Goal: Transaction & Acquisition: Purchase product/service

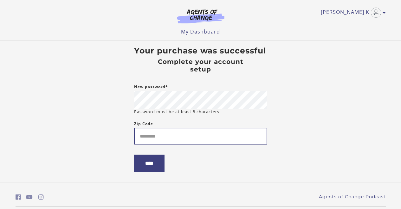
click at [181, 140] on input "Zip Code" at bounding box center [200, 136] width 133 height 17
type input "*****"
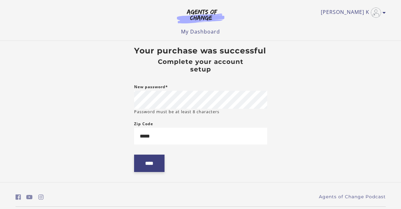
click at [162, 164] on input "****" at bounding box center [149, 163] width 30 height 17
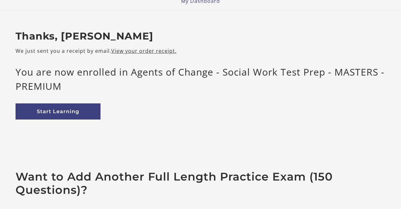
scroll to position [42, 0]
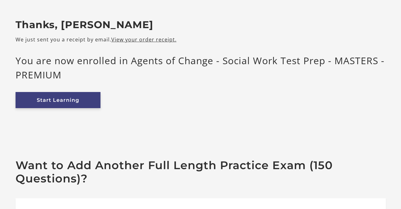
click at [60, 101] on link "Start Learning" at bounding box center [58, 100] width 85 height 16
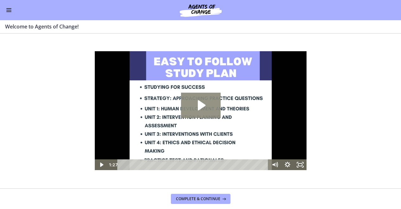
click at [201, 103] on icon "Play Video: c1o6hcmjueu5qasqsu00.mp4" at bounding box center [201, 105] width 8 height 10
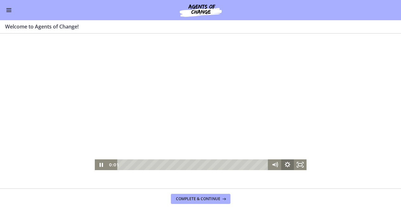
click at [289, 167] on icon "Show settings menu" at bounding box center [287, 165] width 13 height 11
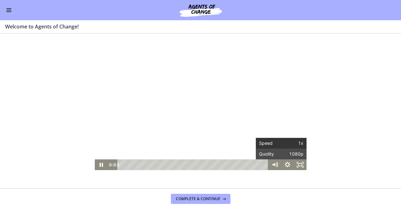
click at [288, 145] on span "1x" at bounding box center [292, 143] width 22 height 11
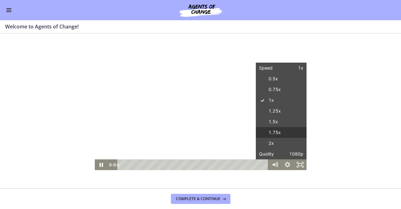
click at [280, 130] on label "1.75x" at bounding box center [280, 132] width 51 height 11
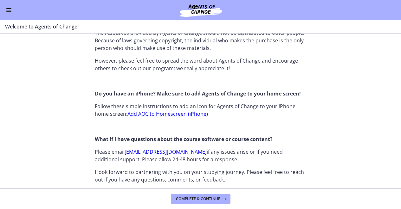
scroll to position [619, 0]
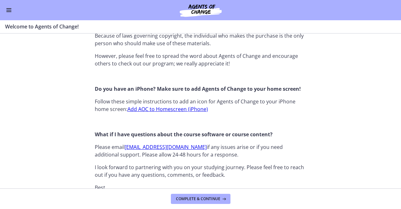
click at [191, 110] on link "Add AOC to Homescreen (iPhone)" at bounding box center [167, 109] width 80 height 7
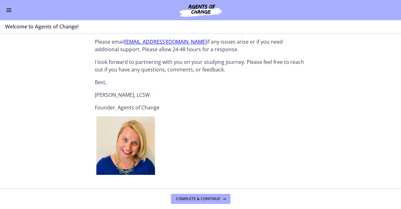
scroll to position [736, 0]
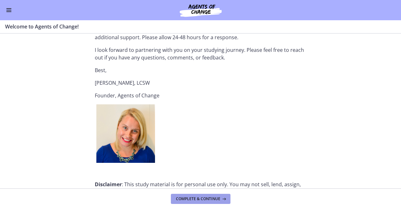
click at [202, 203] on button "Complete & continue" at bounding box center [201, 199] width 60 height 10
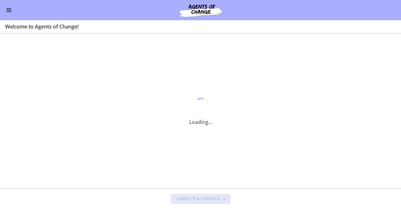
scroll to position [0, 0]
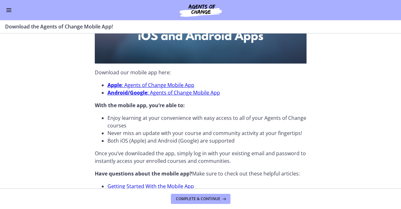
scroll to position [184, 0]
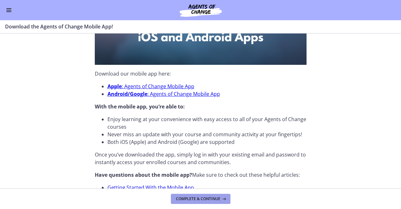
click at [188, 198] on span "Complete & continue" at bounding box center [198, 199] width 44 height 5
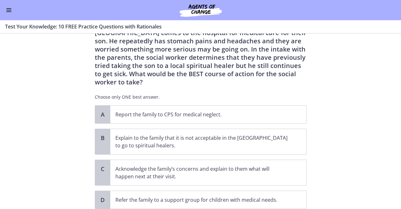
scroll to position [71, 0]
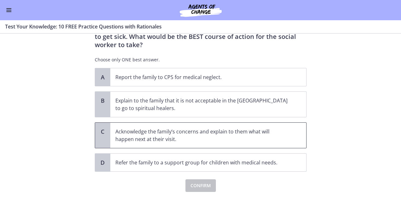
click at [196, 128] on p "Acknowledge the family’s concerns and explain to them what will happen next at …" at bounding box center [201, 135] width 173 height 15
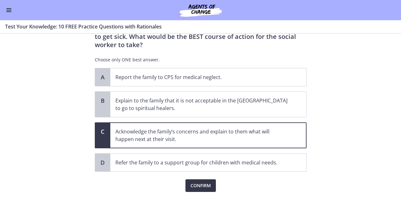
click at [201, 182] on span "Confirm" at bounding box center [200, 186] width 20 height 8
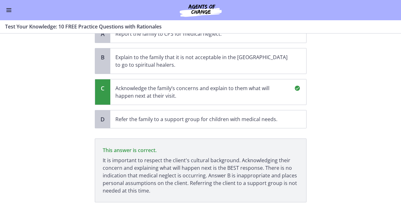
scroll to position [145, 0]
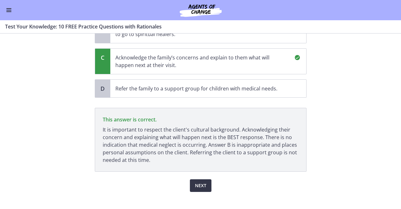
click at [201, 182] on span "Next" at bounding box center [200, 186] width 11 height 8
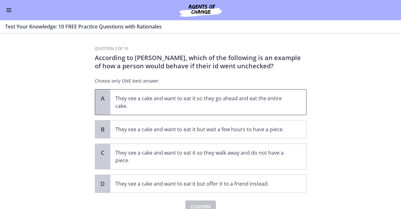
click at [231, 106] on p "They see a cake and want to eat it so they go ahead and eat the entire cake." at bounding box center [201, 102] width 173 height 15
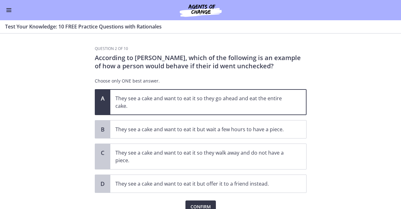
click at [208, 205] on span "Confirm" at bounding box center [200, 207] width 20 height 8
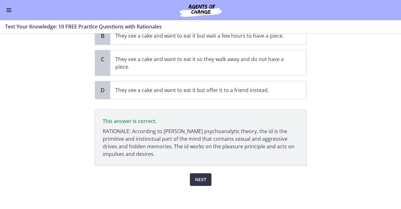
scroll to position [96, 0]
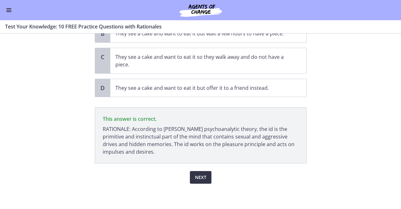
click at [204, 182] on button "Next" at bounding box center [201, 177] width 22 height 13
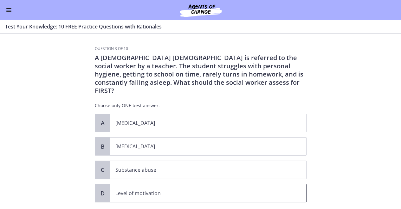
click at [173, 189] on span "Level of motivation" at bounding box center [208, 194] width 196 height 18
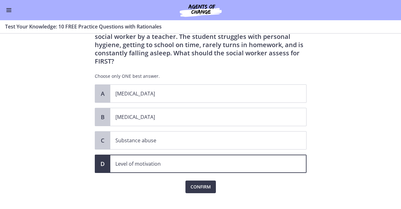
scroll to position [31, 0]
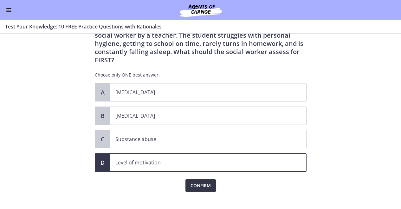
click at [203, 182] on span "Confirm" at bounding box center [200, 186] width 20 height 8
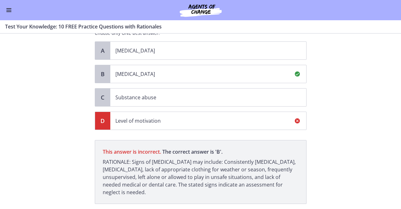
scroll to position [105, 0]
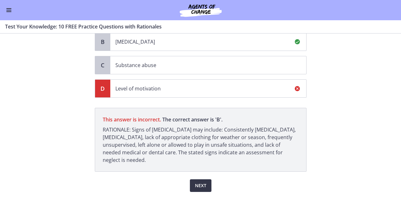
click at [203, 182] on span "Next" at bounding box center [200, 186] width 11 height 8
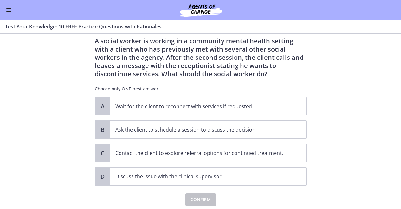
scroll to position [17, 0]
click at [207, 151] on p "Contact the client to explore referral options for continued treatment." at bounding box center [201, 153] width 173 height 8
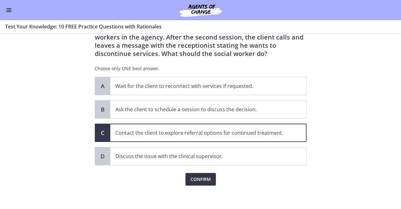
click at [208, 177] on span "Confirm" at bounding box center [200, 180] width 20 height 8
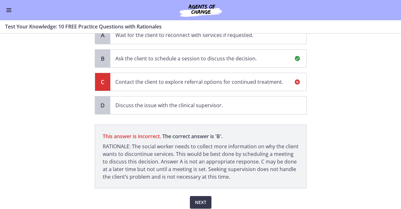
scroll to position [101, 0]
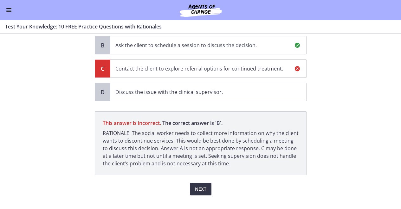
click at [201, 191] on span "Next" at bounding box center [200, 190] width 11 height 8
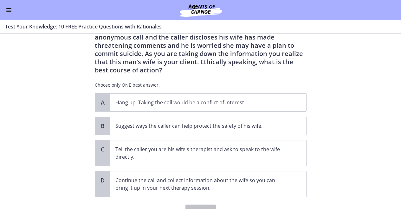
scroll to position [30, 0]
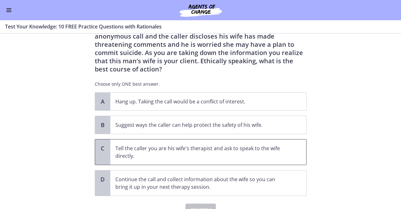
click at [191, 152] on p "Tell the caller you are his wife's therapist and ask to speak to the wife direc…" at bounding box center [201, 152] width 173 height 15
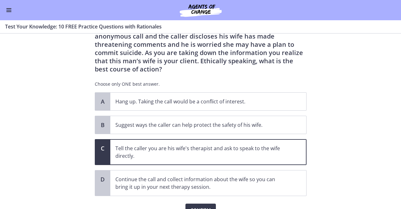
scroll to position [62, 0]
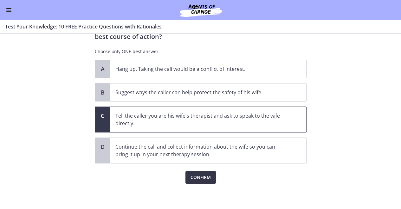
click at [204, 177] on span "Confirm" at bounding box center [200, 178] width 20 height 8
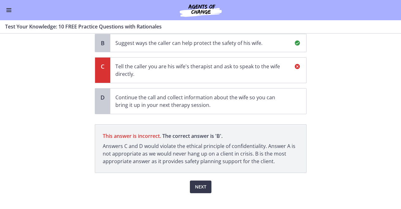
scroll to position [117, 0]
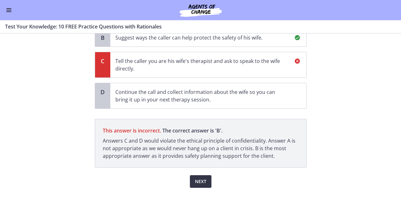
click at [208, 183] on button "Next" at bounding box center [201, 181] width 22 height 13
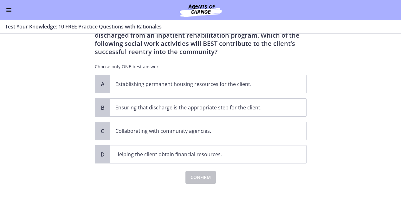
scroll to position [0, 0]
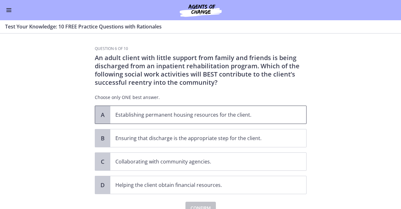
click at [217, 114] on p "Establishing permanent housing resources for the client." at bounding box center [201, 115] width 173 height 8
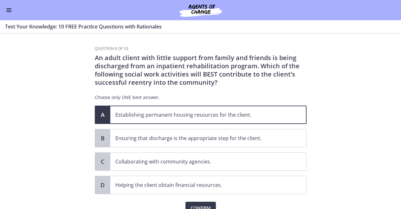
scroll to position [31, 0]
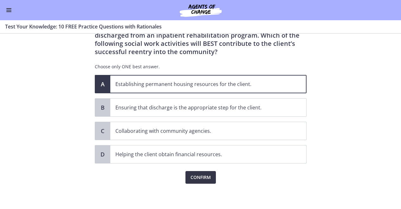
click at [206, 181] on span "Confirm" at bounding box center [200, 178] width 20 height 8
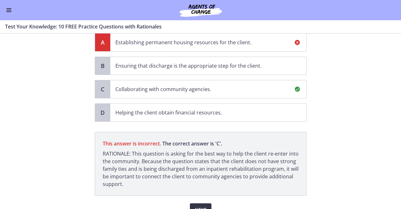
scroll to position [105, 0]
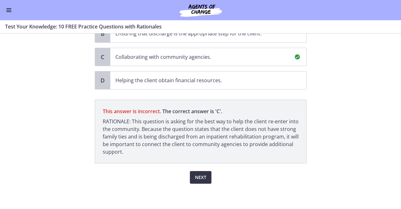
click at [201, 182] on button "Next" at bounding box center [201, 177] width 22 height 13
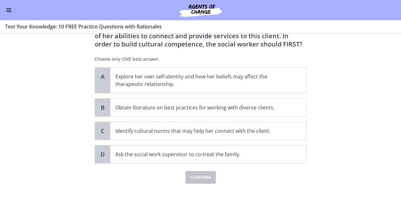
scroll to position [0, 0]
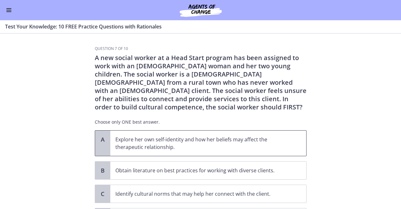
click at [194, 141] on p "Explore her own self-identity and how her beliefs may affect the therapeutic re…" at bounding box center [201, 143] width 173 height 15
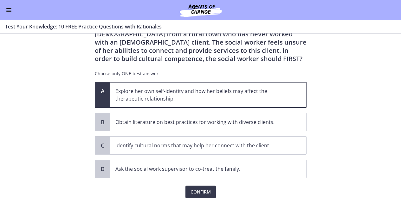
scroll to position [49, 0]
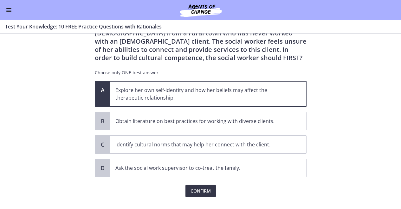
click at [200, 193] on span "Confirm" at bounding box center [200, 191] width 20 height 8
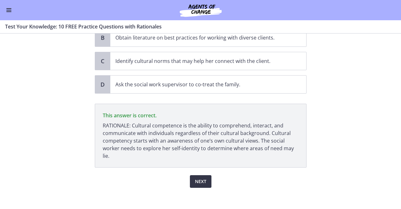
scroll to position [137, 0]
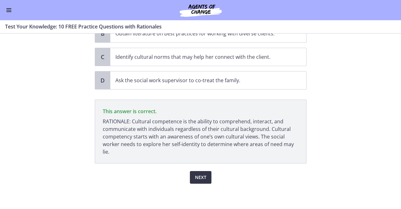
click at [200, 179] on span "Next" at bounding box center [200, 178] width 11 height 8
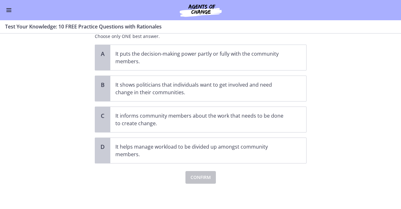
scroll to position [0, 0]
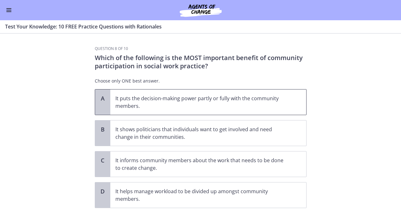
click at [209, 110] on span "It puts the decision-making power partly or fully with the community members." at bounding box center [208, 102] width 196 height 25
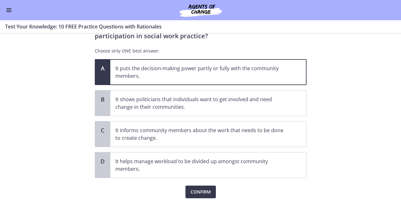
scroll to position [45, 0]
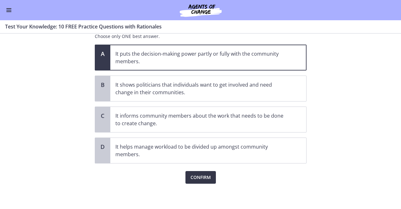
click at [209, 180] on span "Confirm" at bounding box center [200, 178] width 20 height 8
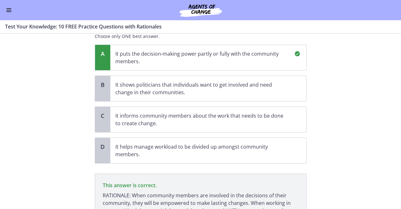
scroll to position [111, 0]
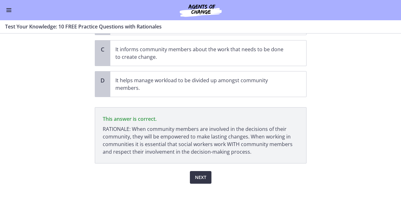
click at [200, 180] on span "Next" at bounding box center [200, 178] width 11 height 8
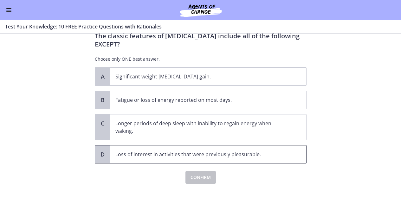
scroll to position [0, 0]
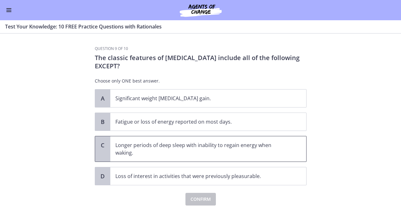
click at [194, 146] on p "Longer periods of deep sleep with inability to regain energy when waking." at bounding box center [201, 149] width 173 height 15
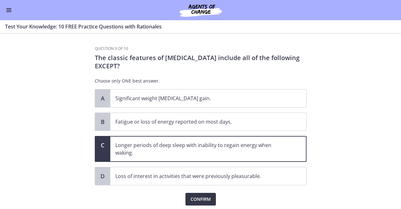
click at [198, 198] on span "Confirm" at bounding box center [200, 200] width 20 height 8
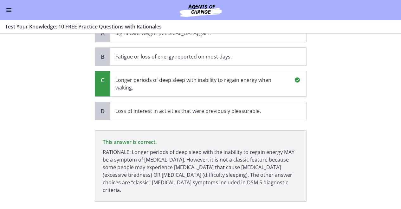
scroll to position [96, 0]
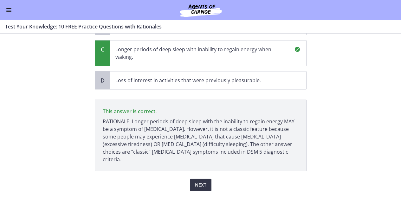
click at [198, 181] on span "Next" at bounding box center [200, 185] width 11 height 8
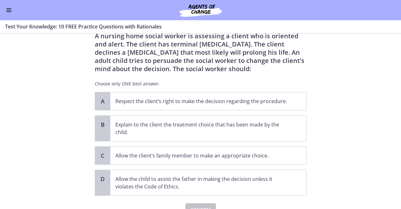
scroll to position [22, 0]
click at [217, 101] on p "Respect the client’s right to make the decision regarding the procedure." at bounding box center [201, 101] width 173 height 8
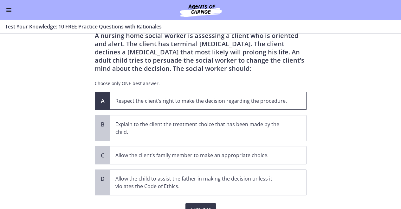
scroll to position [54, 0]
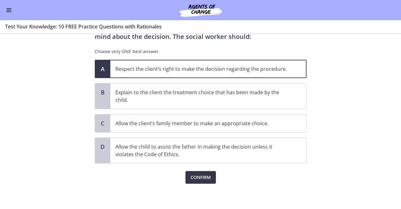
click at [203, 178] on span "Confirm" at bounding box center [200, 178] width 20 height 8
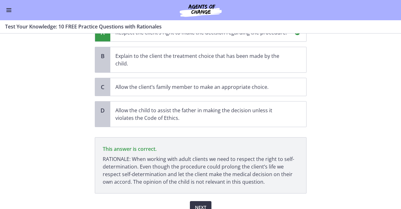
scroll to position [121, 0]
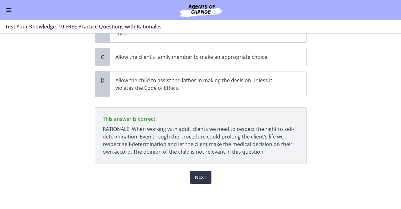
click at [204, 178] on span "Next" at bounding box center [200, 178] width 11 height 8
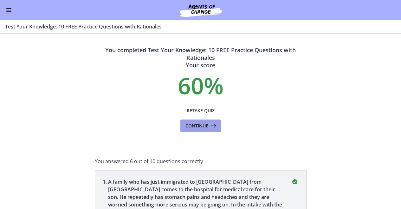
click at [208, 128] on icon at bounding box center [212, 126] width 9 height 8
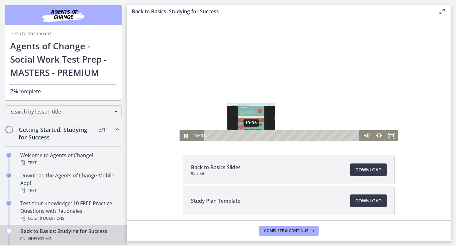
click at [251, 136] on div "10:06" at bounding box center [283, 135] width 148 height 11
click at [254, 136] on div "10:46" at bounding box center [283, 135] width 148 height 11
click at [252, 136] on div "Playbar" at bounding box center [253, 135] width 3 height 3
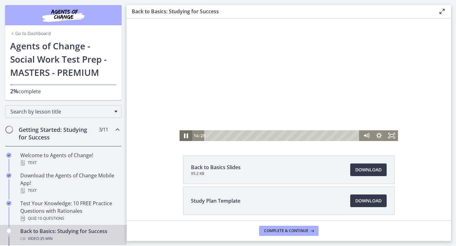
click at [186, 135] on icon "Pause" at bounding box center [185, 136] width 15 height 13
click at [189, 137] on icon "Play Video" at bounding box center [186, 135] width 13 height 11
click at [183, 133] on icon "Pause" at bounding box center [186, 135] width 13 height 11
click at [183, 133] on icon "Play Video" at bounding box center [186, 135] width 13 height 11
click at [185, 134] on icon "Pause" at bounding box center [185, 136] width 3 height 4
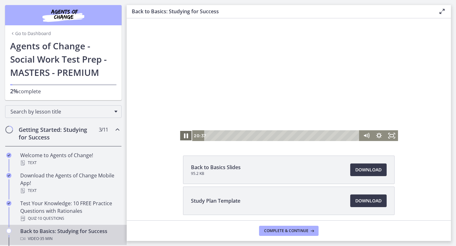
click at [185, 134] on icon "Pause" at bounding box center [186, 136] width 4 height 5
click at [396, 137] on icon "Fullscreen" at bounding box center [391, 135] width 13 height 11
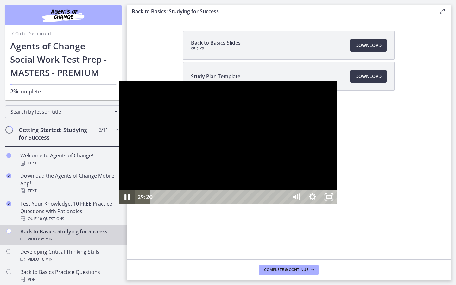
click at [124, 200] on icon "Pause" at bounding box center [126, 197] width 5 height 6
click at [119, 204] on icon "Play Video" at bounding box center [127, 197] width 16 height 14
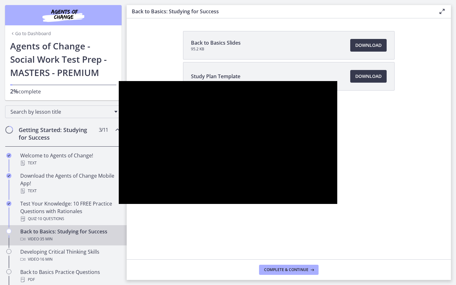
click at [164, 202] on div at bounding box center [228, 142] width 219 height 123
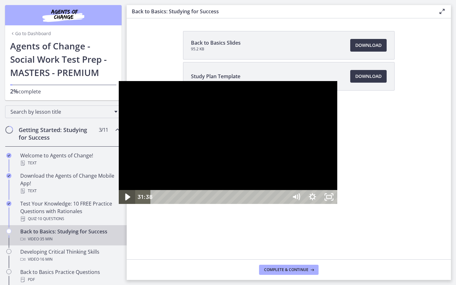
click at [125, 200] on icon "Play Video" at bounding box center [127, 197] width 5 height 7
click at [119, 204] on div at bounding box center [228, 142] width 219 height 123
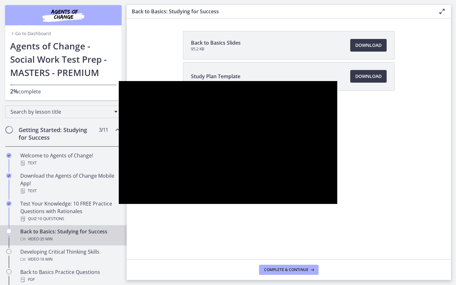
click at [119, 81] on button "Play Video: ctfdf6eqvn4c72r5t4t0.mp4" at bounding box center [119, 81] width 0 height 0
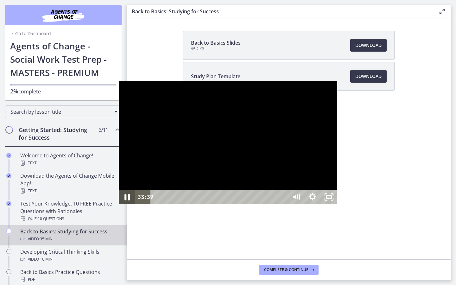
click at [117, 206] on icon "Pause" at bounding box center [127, 197] width 20 height 17
click at [119, 204] on icon "Play Video" at bounding box center [127, 197] width 16 height 14
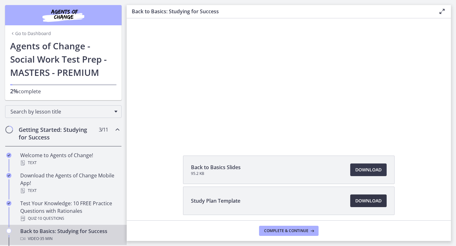
click at [366, 199] on span "Download Opens in a new window" at bounding box center [368, 201] width 26 height 8
